Goal: Information Seeking & Learning: Learn about a topic

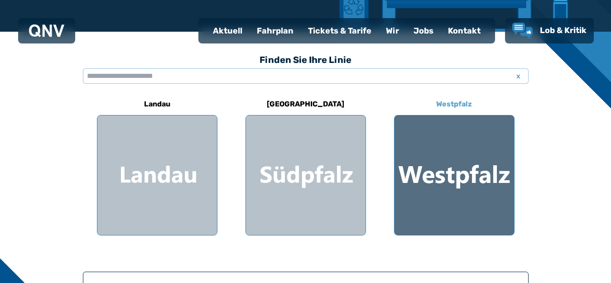
click at [449, 104] on h6 "Westpfalz" at bounding box center [454, 104] width 43 height 14
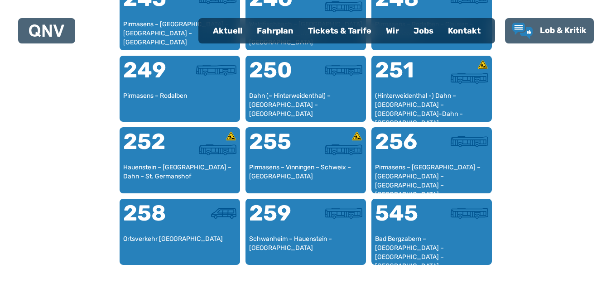
scroll to position [1140, 0]
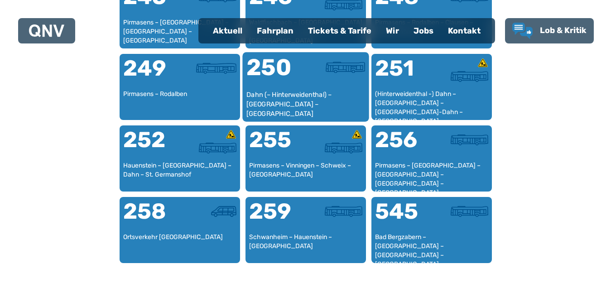
click at [298, 72] on div "250" at bounding box center [275, 73] width 59 height 34
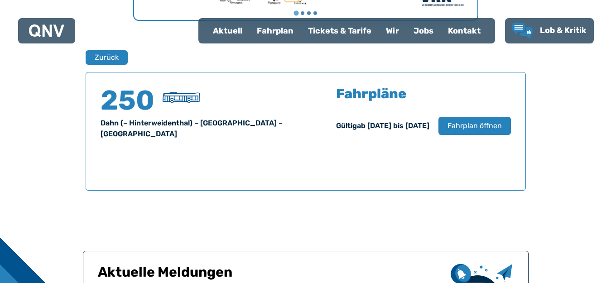
scroll to position [597, 0]
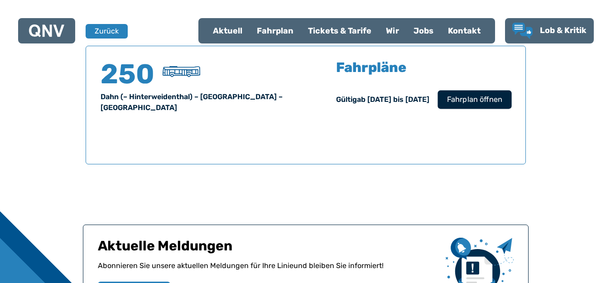
click at [456, 103] on span "Fahrplan öffnen" at bounding box center [474, 99] width 55 height 11
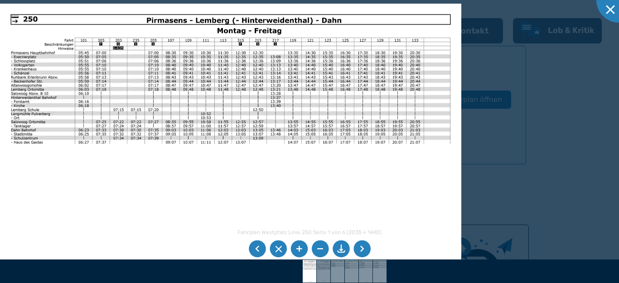
click at [360, 248] on li at bounding box center [361, 249] width 17 height 17
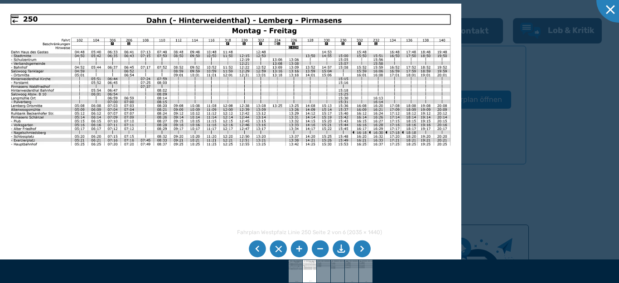
click at [259, 251] on li at bounding box center [257, 249] width 17 height 17
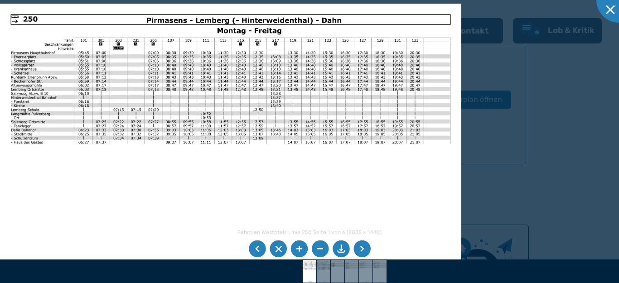
click at [362, 249] on li at bounding box center [361, 249] width 17 height 17
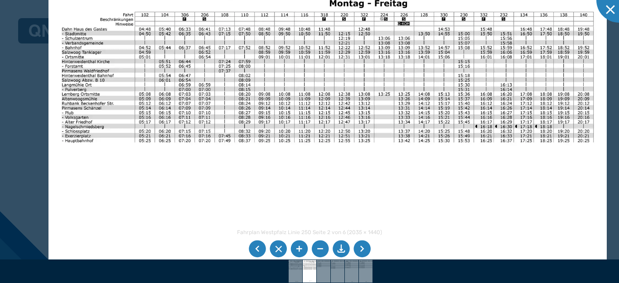
click at [141, 189] on img at bounding box center [327, 168] width 558 height 395
click at [609, 5] on div at bounding box center [618, -1] width 45 height 45
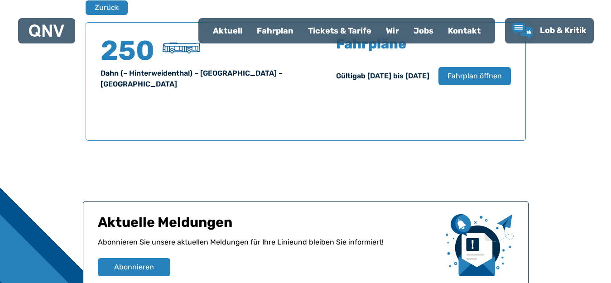
scroll to position [552, 0]
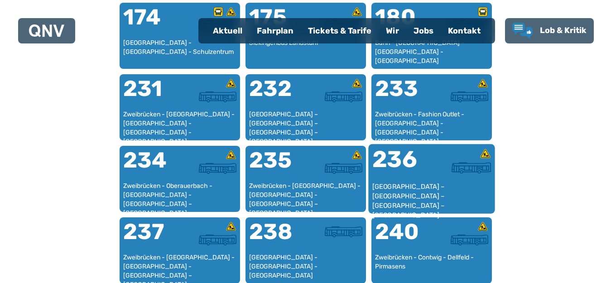
scroll to position [777, 0]
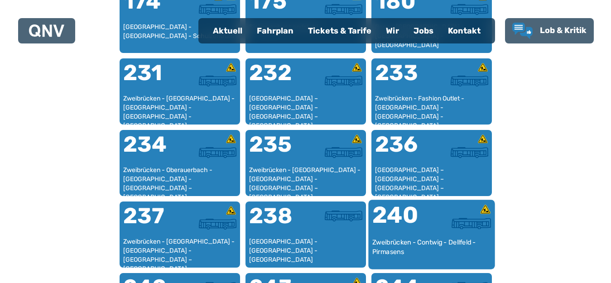
click at [421, 225] on div "240" at bounding box center [401, 221] width 59 height 34
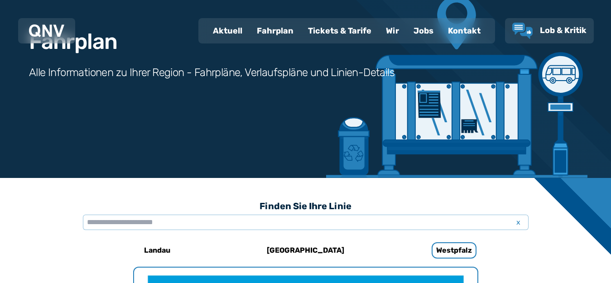
scroll to position [778, 0]
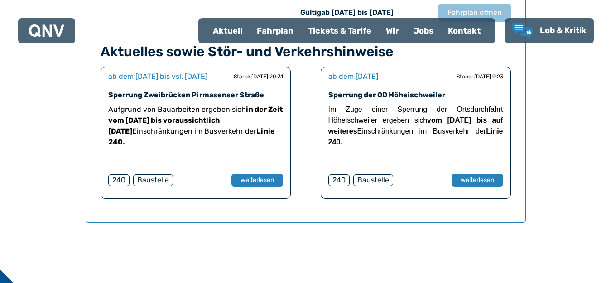
click at [243, 158] on div "Aufgrund von Bauarbeiten ergeben sich in der Zeit vom [DATE] bis voraussichtlic…" at bounding box center [195, 131] width 175 height 54
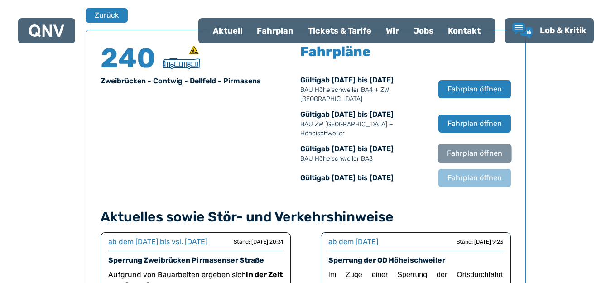
scroll to position [597, 0]
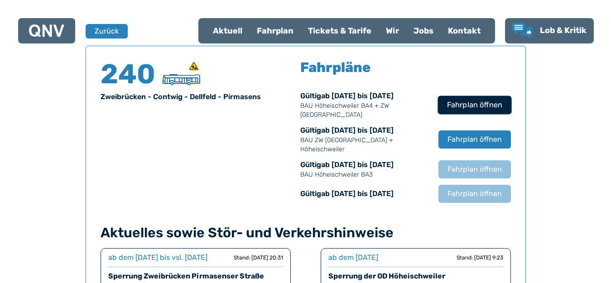
click at [462, 103] on span "Fahrplan öffnen" at bounding box center [474, 105] width 55 height 11
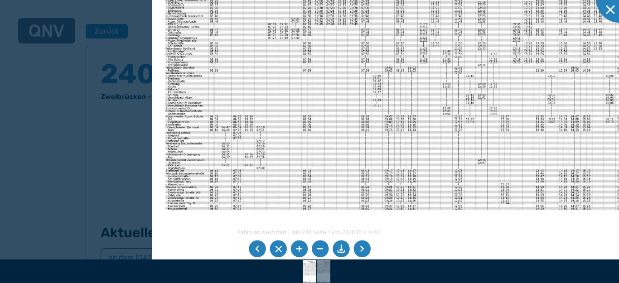
click at [309, 164] on img at bounding box center [431, 137] width 558 height 395
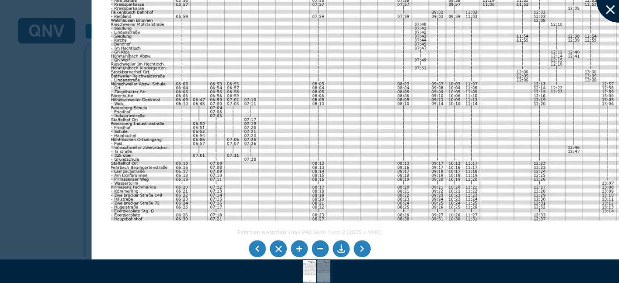
click at [610, 12] on div at bounding box center [618, -1] width 45 height 45
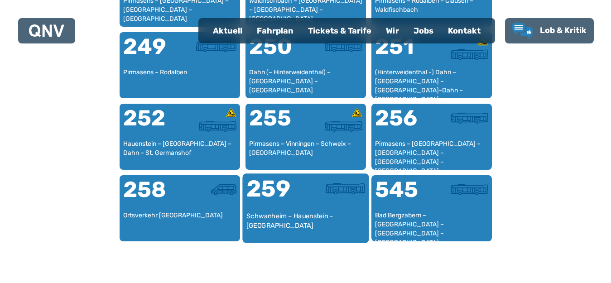
scroll to position [1185, 0]
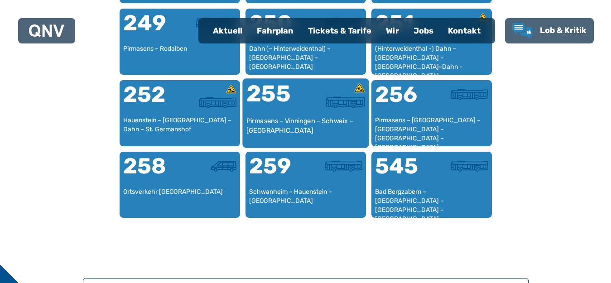
click at [313, 107] on div at bounding box center [335, 101] width 59 height 11
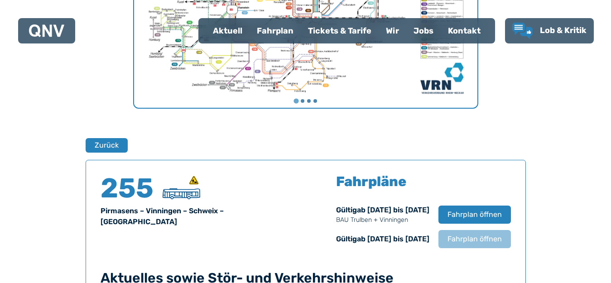
scroll to position [597, 0]
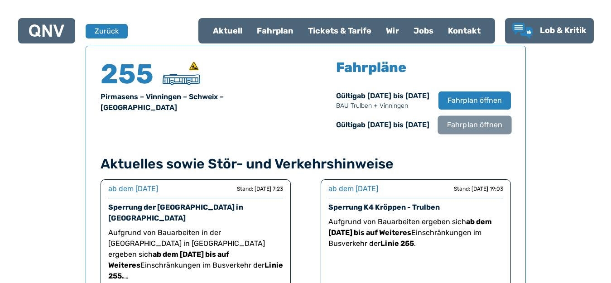
click at [461, 126] on span "Fahrplan öffnen" at bounding box center [474, 125] width 55 height 11
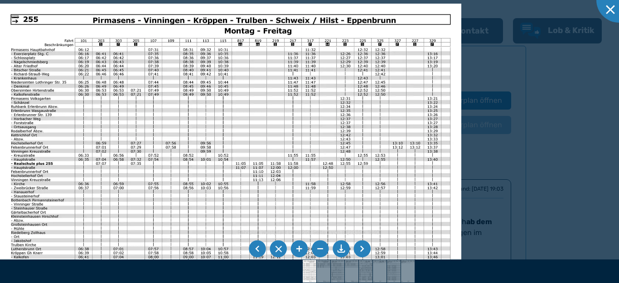
click at [361, 245] on li at bounding box center [361, 249] width 17 height 17
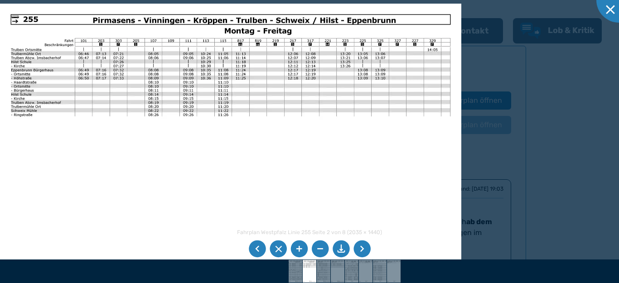
click at [361, 245] on li at bounding box center [361, 249] width 17 height 17
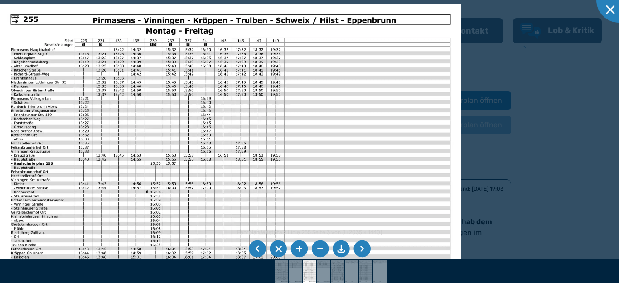
click at [361, 245] on li at bounding box center [361, 249] width 17 height 17
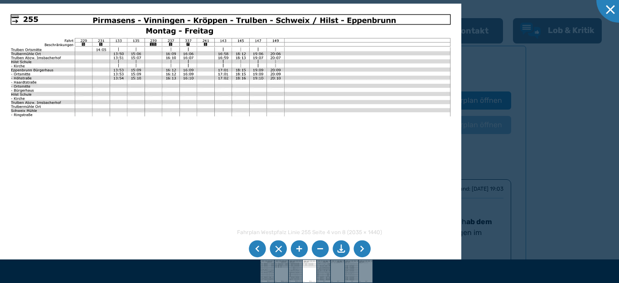
click at [361, 245] on li at bounding box center [361, 249] width 17 height 17
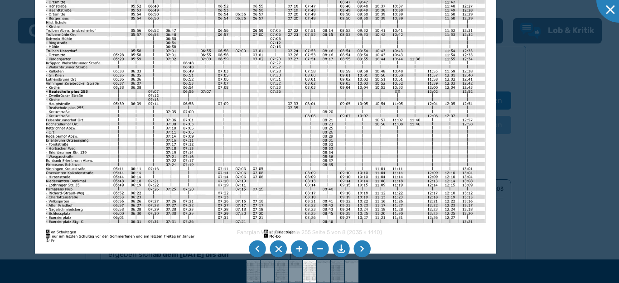
click at [294, 112] on img at bounding box center [265, 91] width 461 height 326
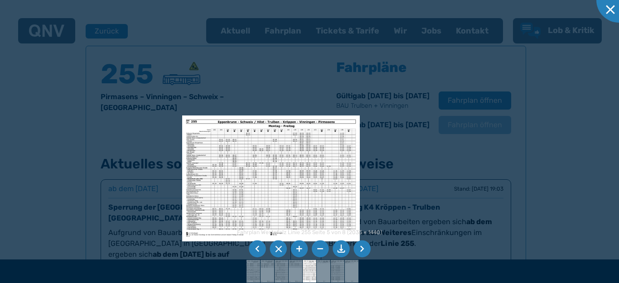
click at [222, 184] on img at bounding box center [271, 179] width 178 height 126
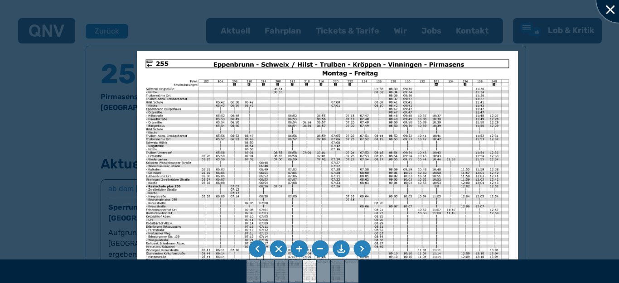
click at [611, 7] on div at bounding box center [618, -1] width 45 height 45
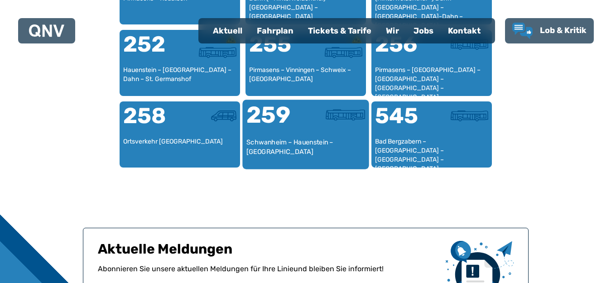
scroll to position [1220, 0]
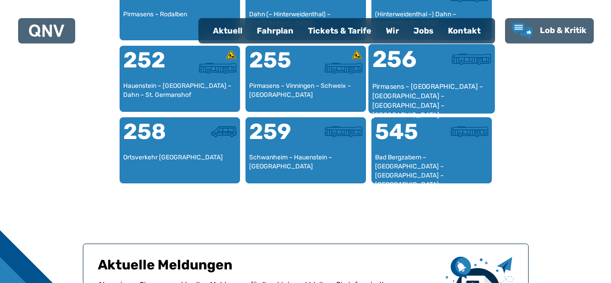
click at [428, 67] on div "256" at bounding box center [401, 65] width 59 height 34
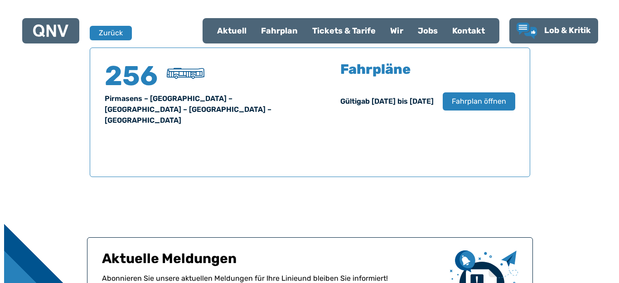
scroll to position [597, 0]
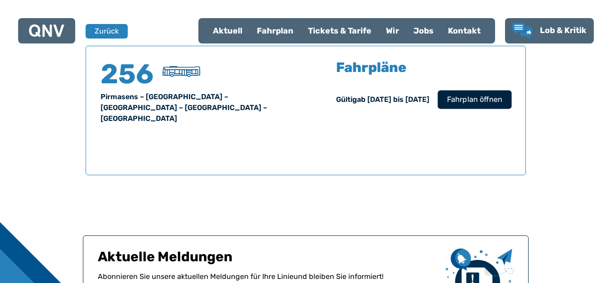
click at [485, 100] on span "Fahrplan öffnen" at bounding box center [474, 99] width 55 height 11
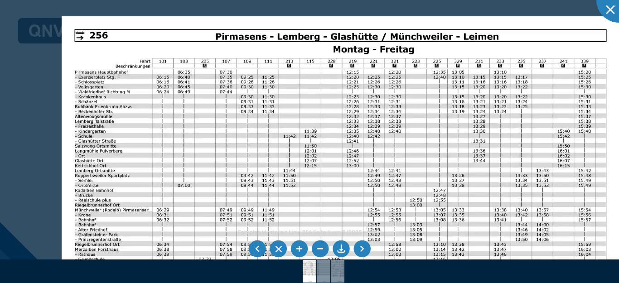
click at [190, 157] on img at bounding box center [341, 213] width 558 height 395
click at [359, 250] on li at bounding box center [361, 249] width 17 height 17
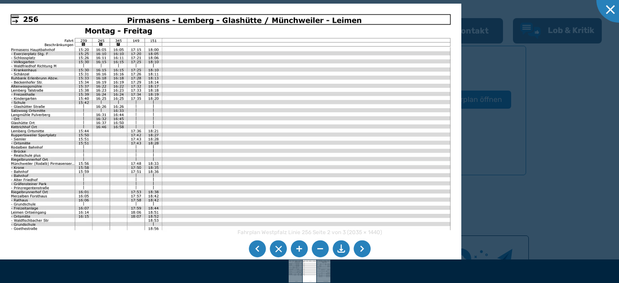
click at [358, 250] on li at bounding box center [361, 249] width 17 height 17
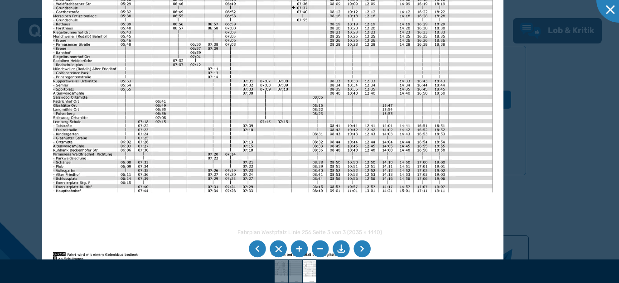
click at [205, 115] on img at bounding box center [272, 109] width 461 height 326
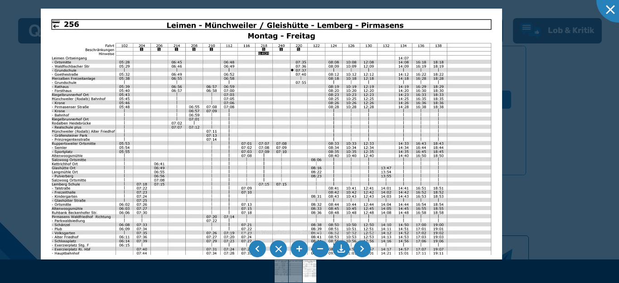
click at [108, 124] on img at bounding box center [271, 172] width 461 height 326
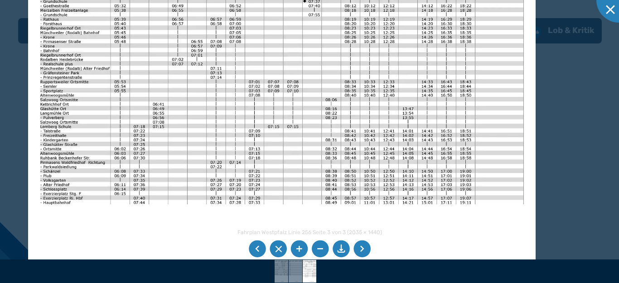
click at [106, 131] on img at bounding box center [281, 112] width 507 height 359
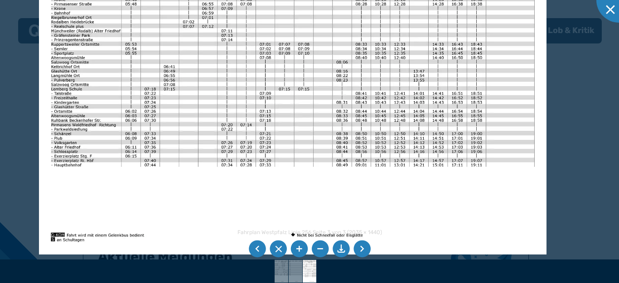
click at [96, 103] on img at bounding box center [292, 75] width 507 height 359
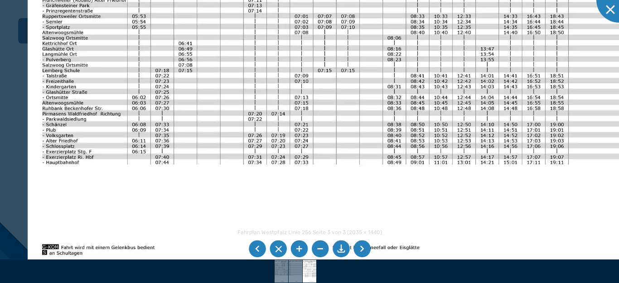
click at [365, 252] on li at bounding box center [361, 249] width 17 height 17
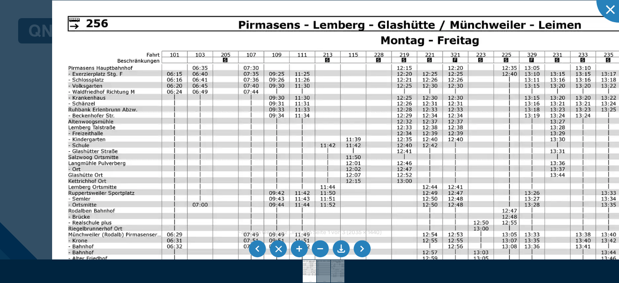
click at [131, 132] on img at bounding box center [389, 238] width 675 height 477
